Goal: Book appointment/travel/reservation

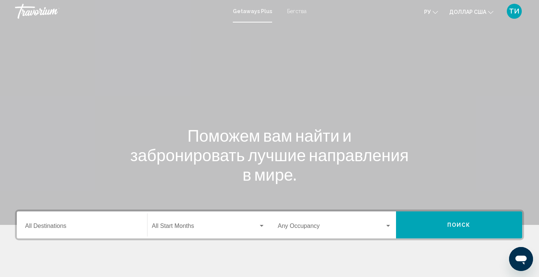
scroll to position [2, 0]
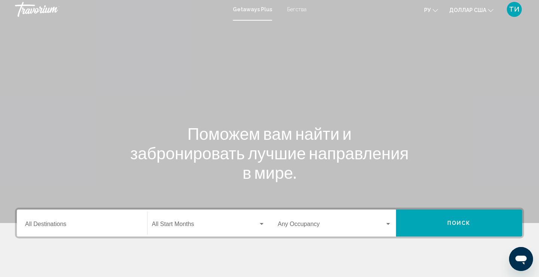
click at [293, 12] on font "Бегства" at bounding box center [296, 9] width 19 height 6
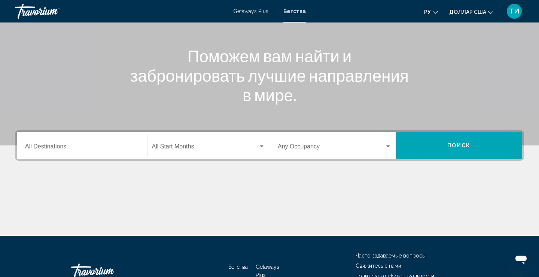
scroll to position [82, 0]
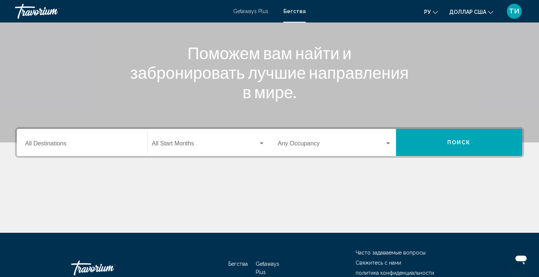
click at [72, 146] on input "Destination All Destinations" at bounding box center [82, 145] width 114 height 7
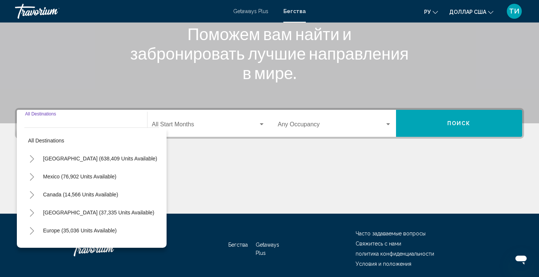
scroll to position [130, 0]
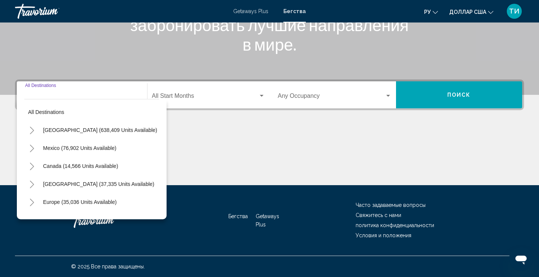
click at [79, 129] on span "[GEOGRAPHIC_DATA] (638,409 units available)" at bounding box center [100, 130] width 114 height 6
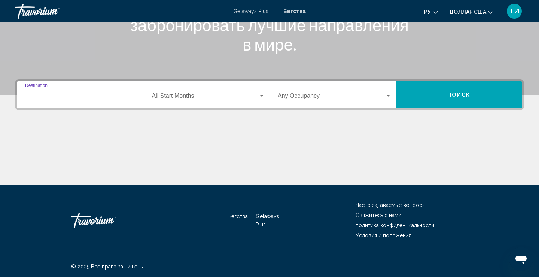
type input "**********"
click at [262, 96] on div "Search widget" at bounding box center [262, 96] width 4 height 2
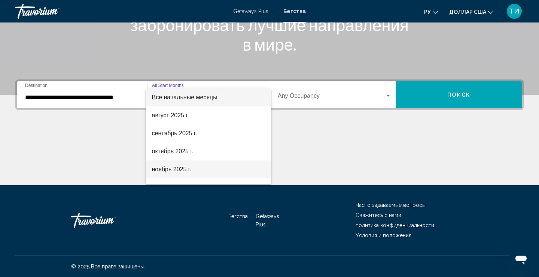
click at [190, 172] on font "ноябрь 2025 г." at bounding box center [172, 169] width 40 height 6
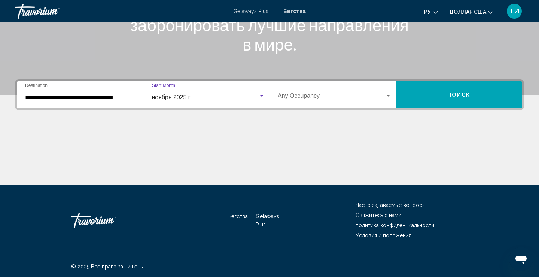
click at [391, 95] on div "Occupancy Any Occupancy" at bounding box center [334, 95] width 123 height 24
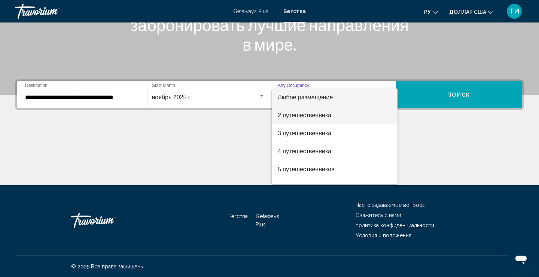
click at [365, 120] on span "2 путешественника" at bounding box center [335, 115] width 114 height 18
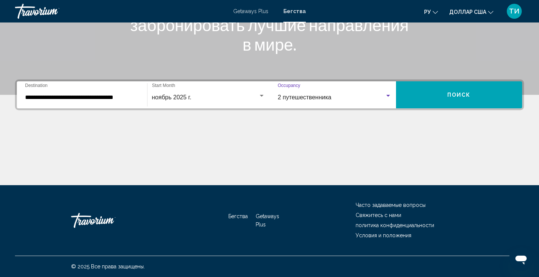
click at [457, 97] on span "Поиск" at bounding box center [460, 95] width 24 height 6
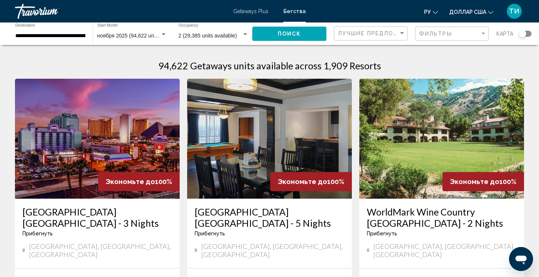
click at [248, 12] on font "Getaways Plus" at bounding box center [250, 11] width 35 height 6
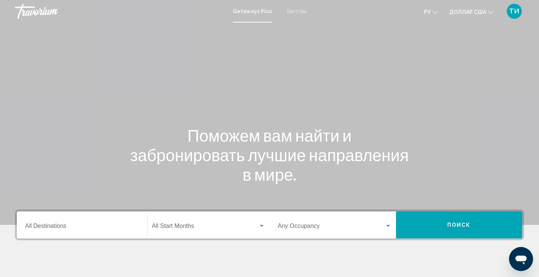
click at [79, 233] on div "Destination All Destinations" at bounding box center [82, 225] width 114 height 24
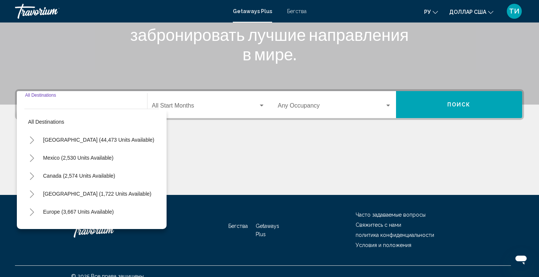
scroll to position [130, 0]
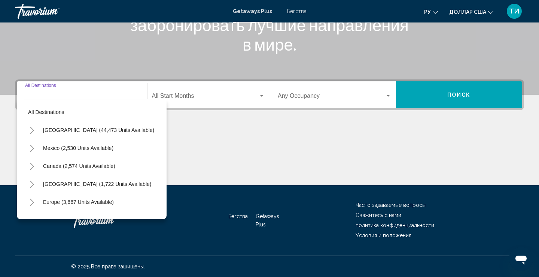
click at [84, 130] on span "[GEOGRAPHIC_DATA] (44,473 units available)" at bounding box center [98, 130] width 111 height 6
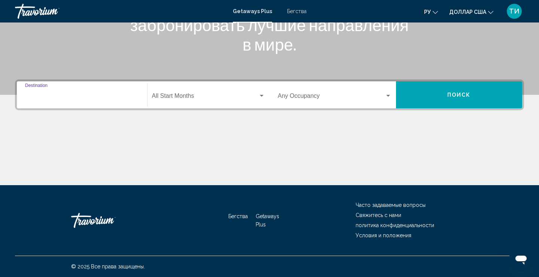
type input "**********"
click at [260, 95] on div "Search widget" at bounding box center [262, 96] width 4 height 2
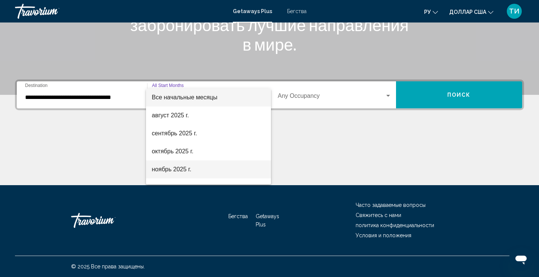
click at [203, 172] on span "ноябрь 2025 г." at bounding box center [208, 169] width 113 height 18
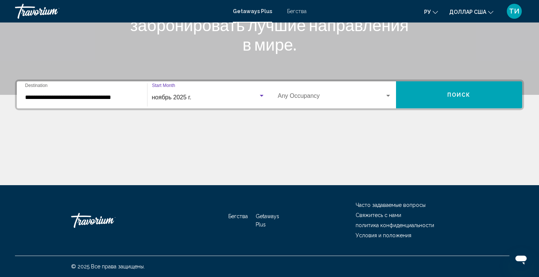
click at [461, 100] on button "Поиск" at bounding box center [459, 94] width 127 height 27
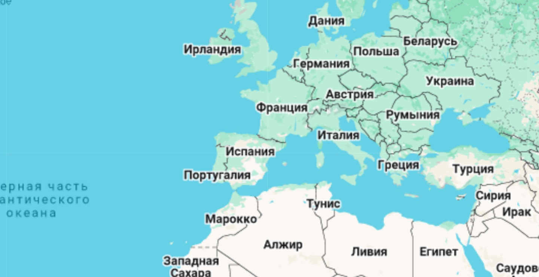
click at [365, 115] on div "Чтобы активировать перетаскивание с помощью клавиатуры, нажмите Alt + Ввод. Пос…" at bounding box center [269, 164] width 509 height 225
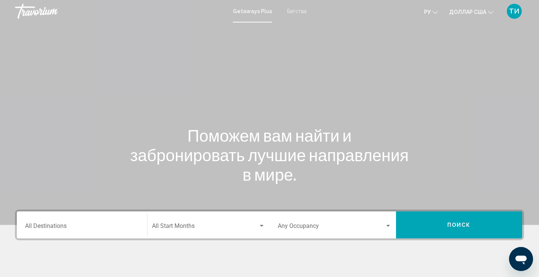
scroll to position [0, 0]
click at [39, 226] on input "Destination All Destinations" at bounding box center [82, 227] width 114 height 7
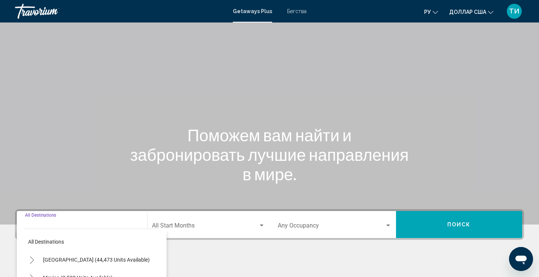
scroll to position [130, 0]
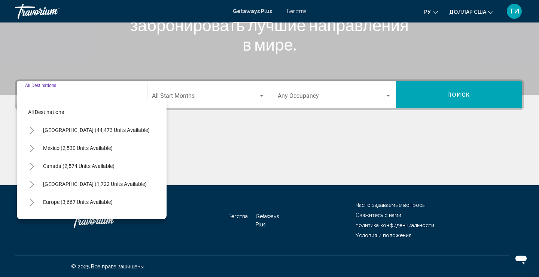
click at [60, 201] on span "Europe (3,667 units available)" at bounding box center [78, 202] width 70 height 6
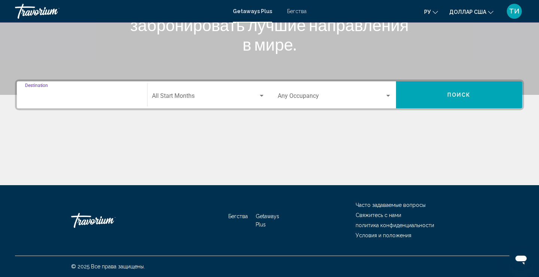
type input "**********"
click at [265, 94] on div "Start Month All Start Months" at bounding box center [209, 95] width 122 height 24
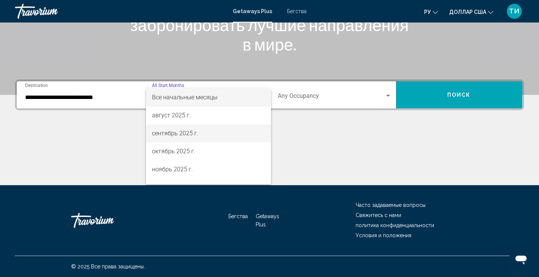
click at [212, 133] on span "сентябрь 2025 г." at bounding box center [208, 133] width 113 height 18
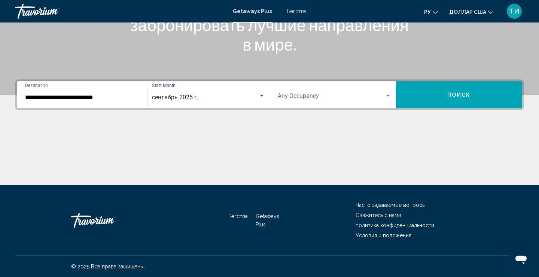
click at [390, 95] on div "Search widget" at bounding box center [389, 96] width 4 height 2
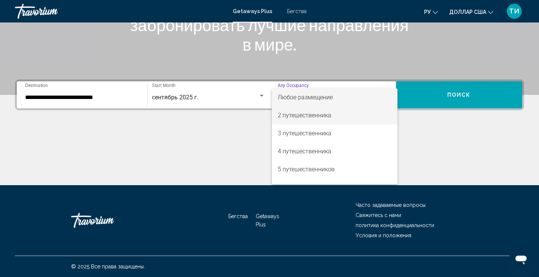
click at [360, 117] on span "2 путешественника" at bounding box center [335, 115] width 114 height 18
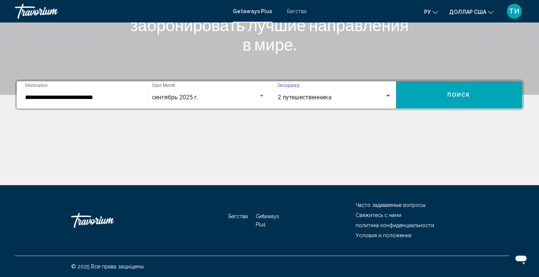
click at [460, 96] on span "Поиск" at bounding box center [460, 95] width 24 height 6
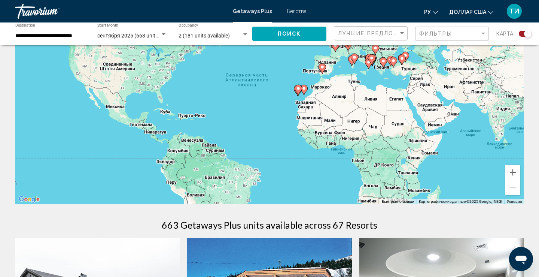
scroll to position [28, 0]
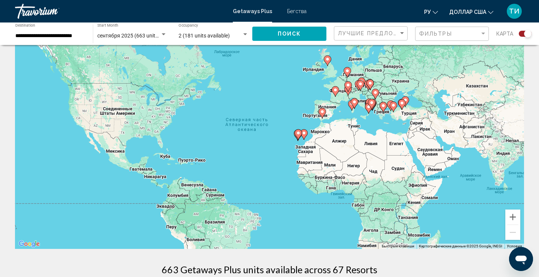
click at [361, 86] on icon "Основное содержание" at bounding box center [360, 86] width 7 height 10
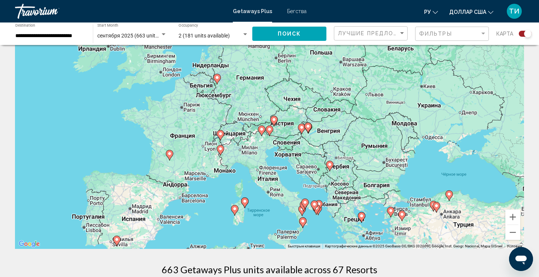
click at [275, 124] on icon "Основное содержание" at bounding box center [273, 121] width 7 height 10
type input "**********"
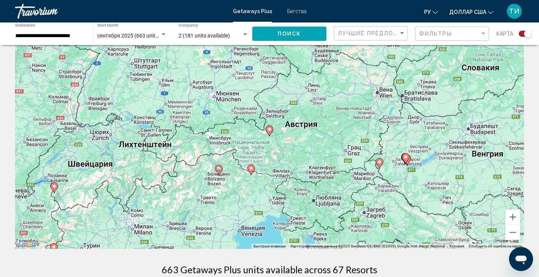
click at [270, 132] on icon "Основное содержание" at bounding box center [269, 131] width 7 height 10
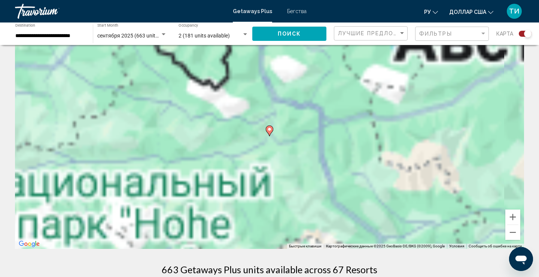
click at [270, 132] on icon "Основное содержание" at bounding box center [269, 131] width 7 height 10
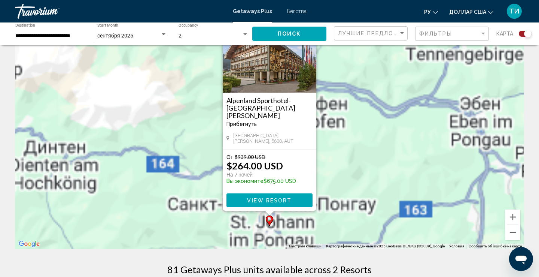
scroll to position [0, 0]
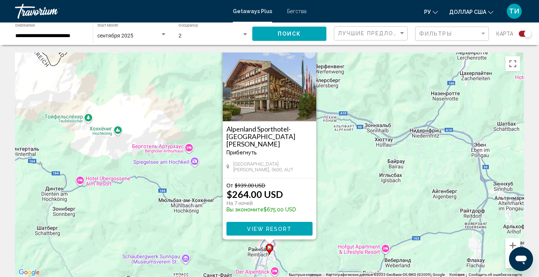
click at [262, 229] on span "View Resort" at bounding box center [269, 229] width 45 height 6
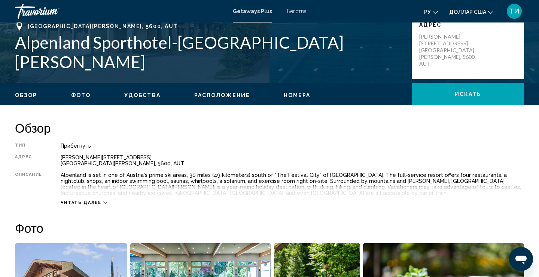
scroll to position [175, 0]
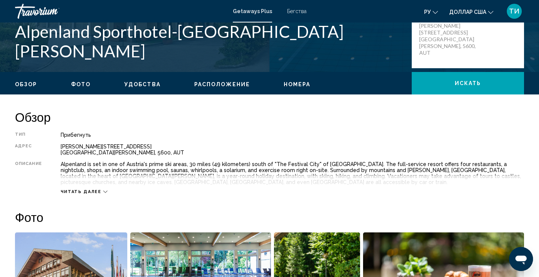
click at [90, 194] on span "Читать далее" at bounding box center [81, 191] width 41 height 5
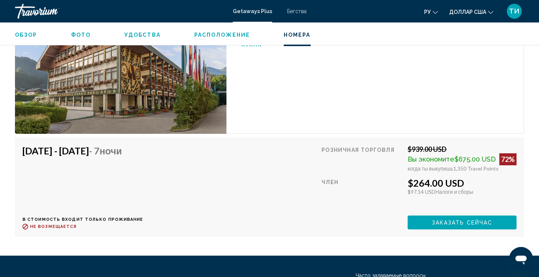
scroll to position [1361, 0]
